Goal: Find specific page/section: Find specific page/section

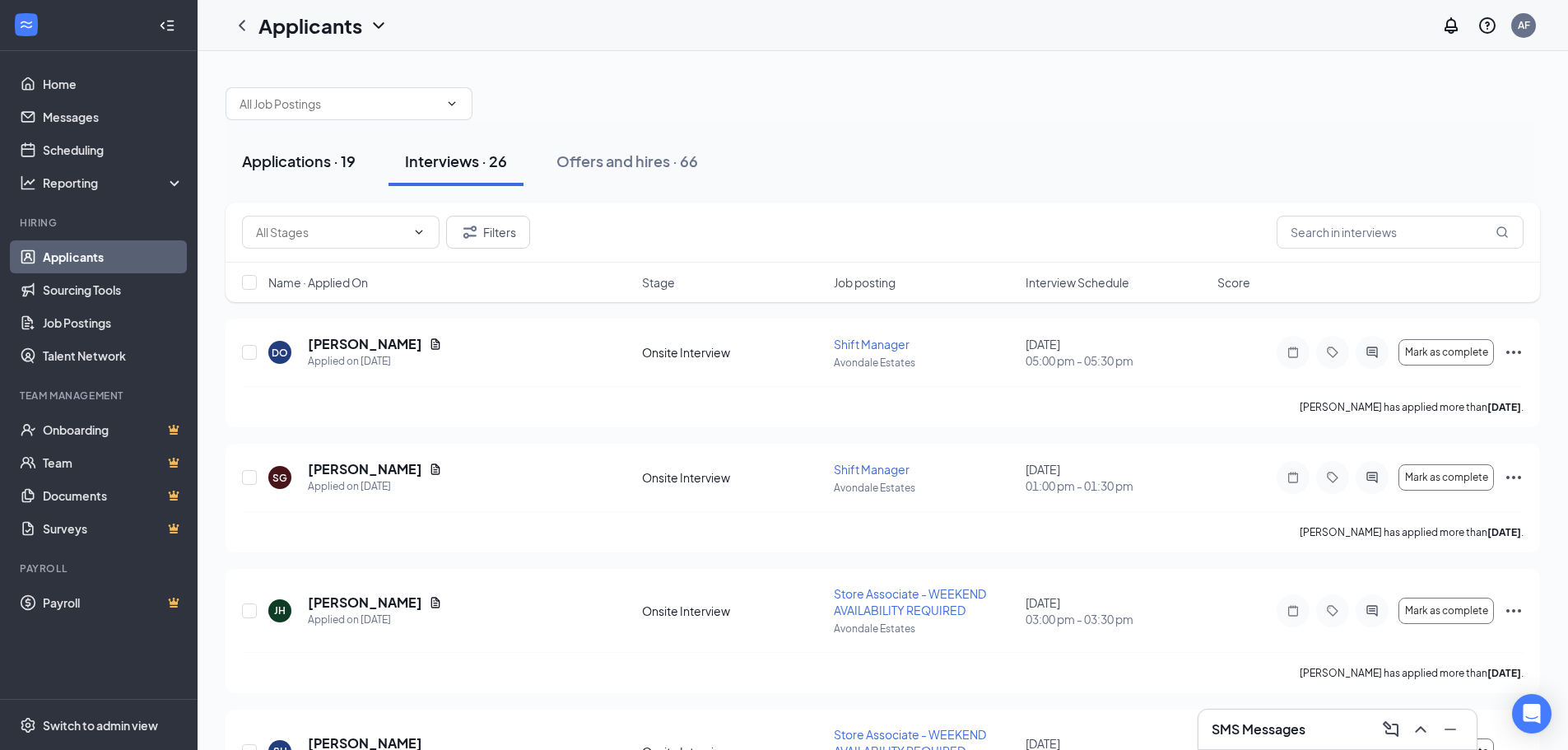
click at [320, 159] on div "Applications · 19" at bounding box center [299, 160] width 114 height 20
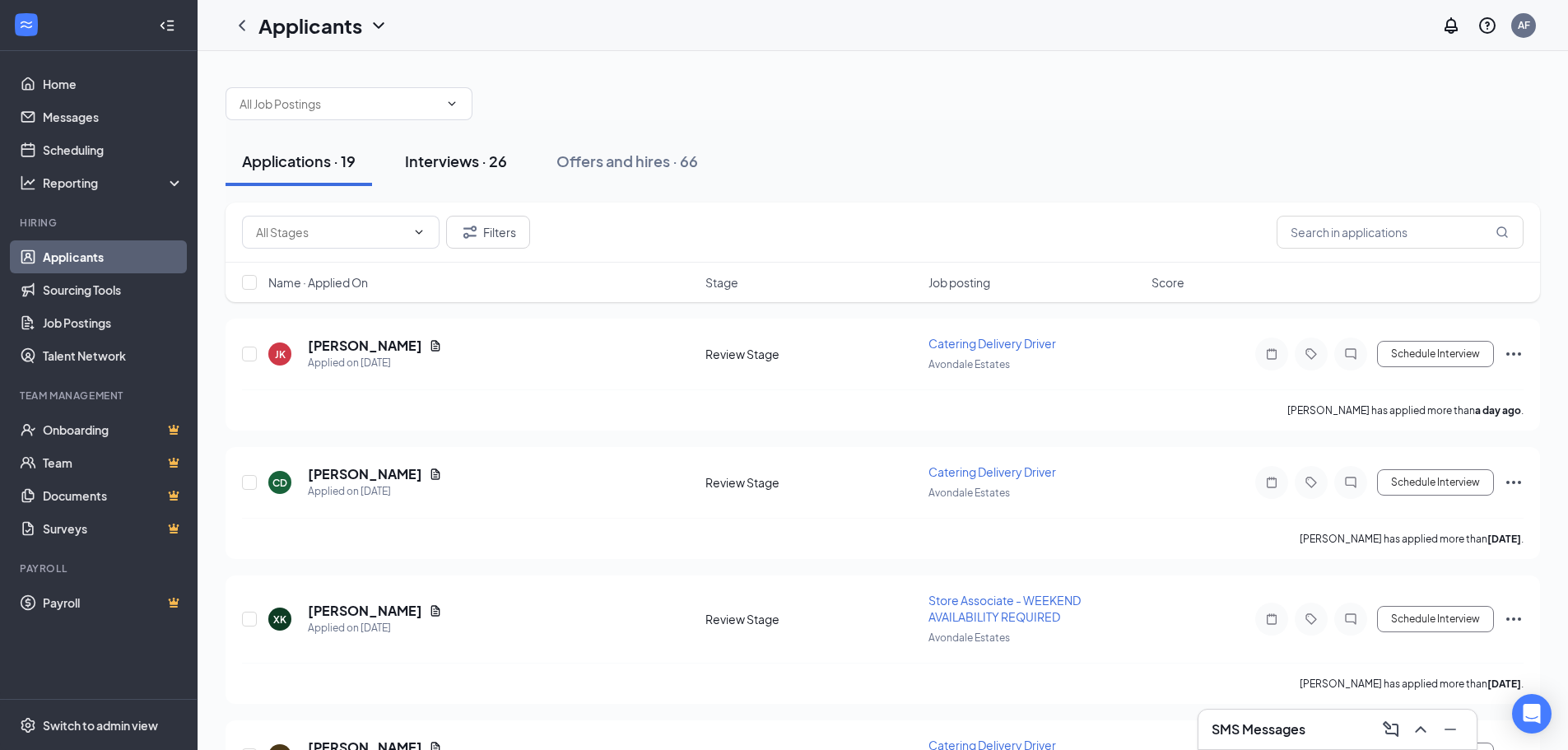
click at [452, 155] on div "Interviews · 26" at bounding box center [456, 160] width 102 height 20
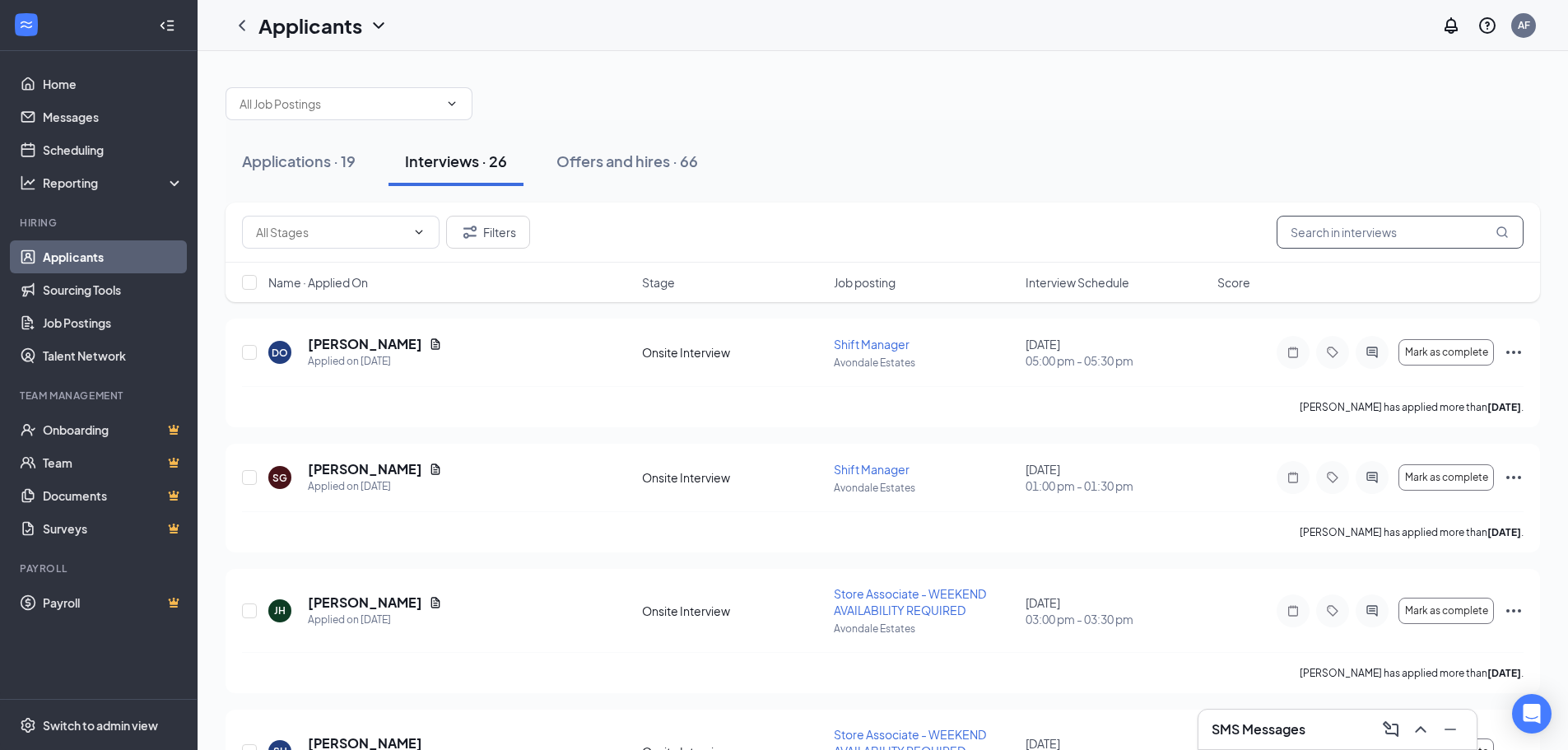
click at [1334, 235] on input "text" at bounding box center [1400, 232] width 247 height 33
type input "NOAH"
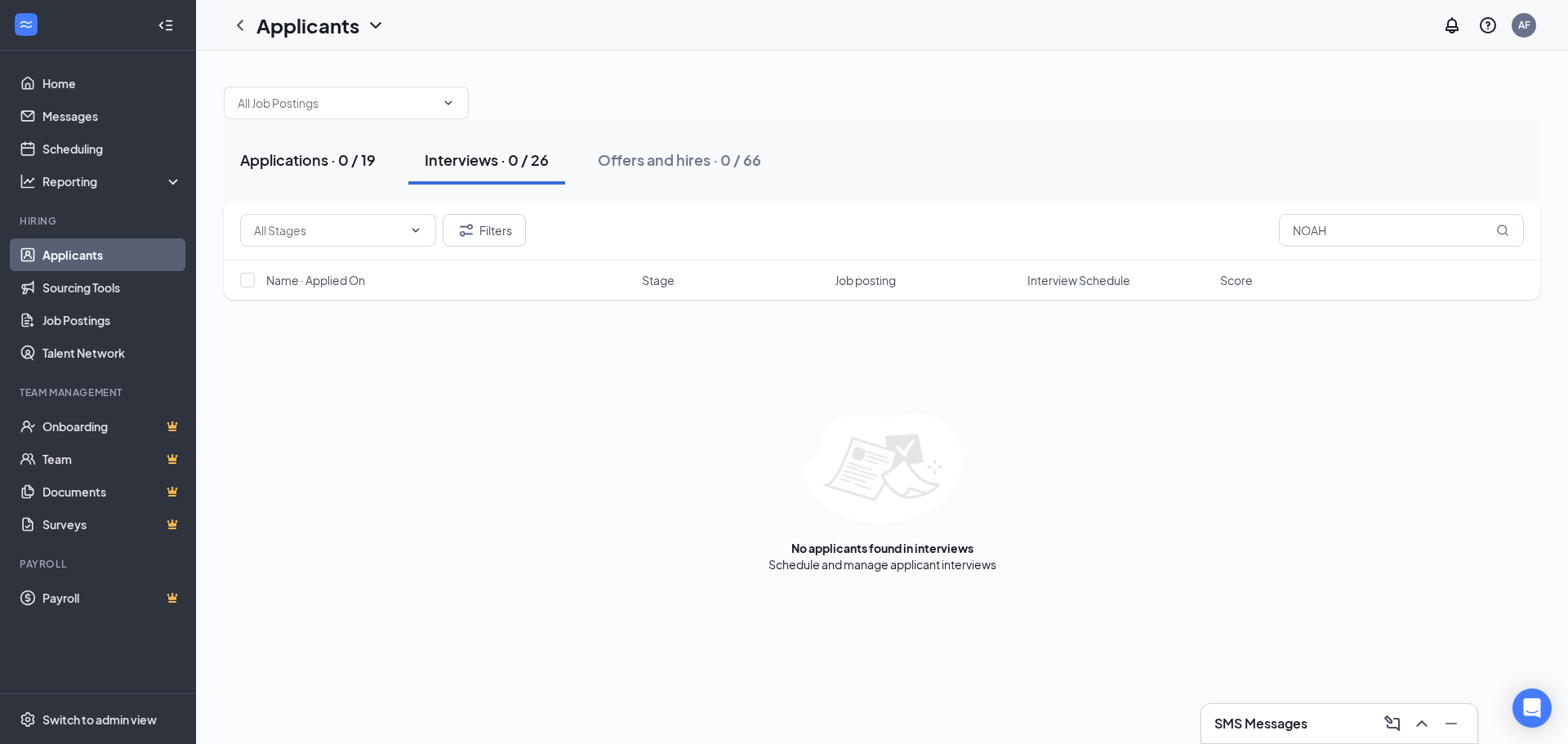
click at [357, 165] on div "Applications · 0 / 19" at bounding box center [308, 159] width 136 height 20
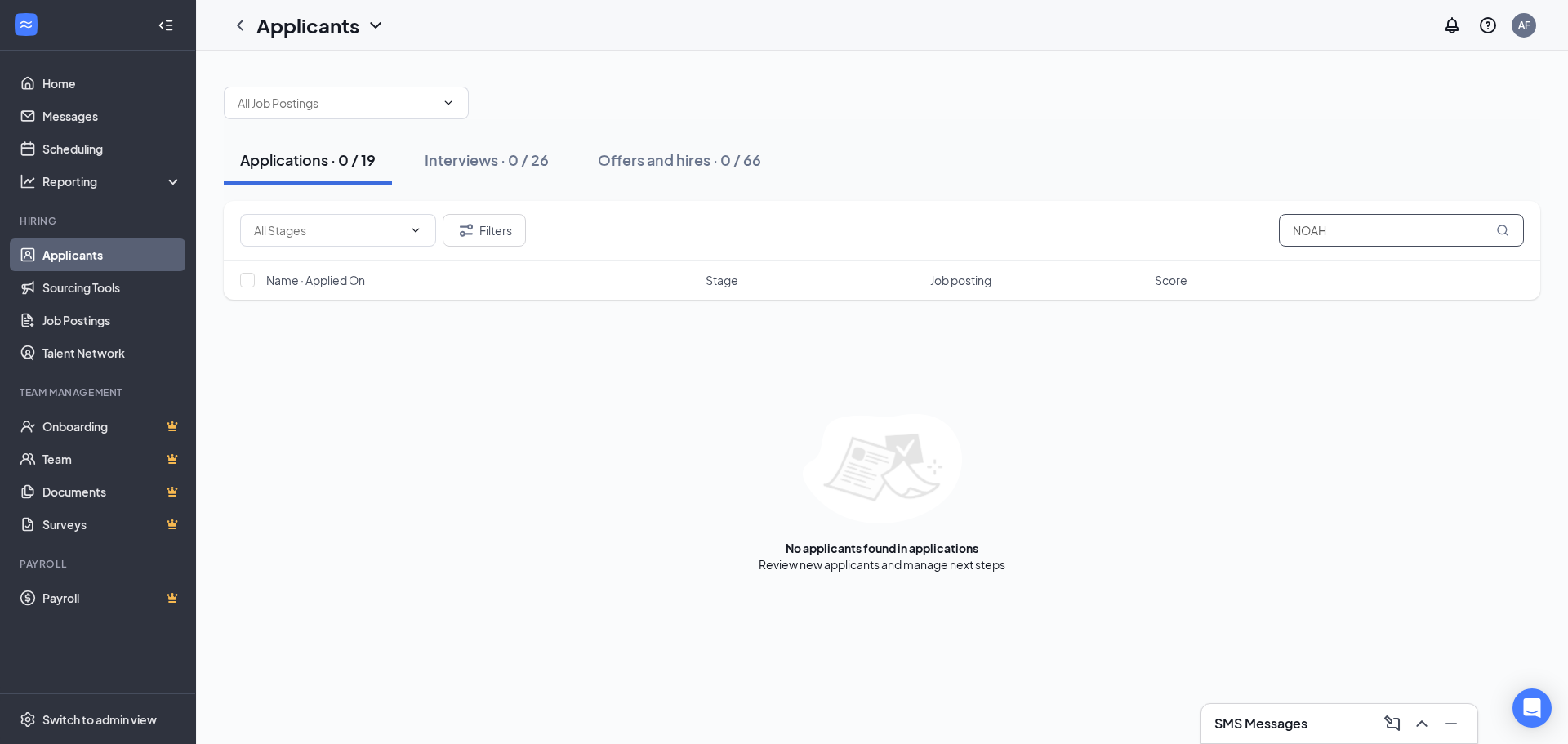
drag, startPoint x: 1338, startPoint y: 238, endPoint x: 1240, endPoint y: 238, distance: 98.0
click at [1240, 238] on div "Filters NOAH" at bounding box center [882, 230] width 1284 height 33
